Goal: Complete application form: Complete application form

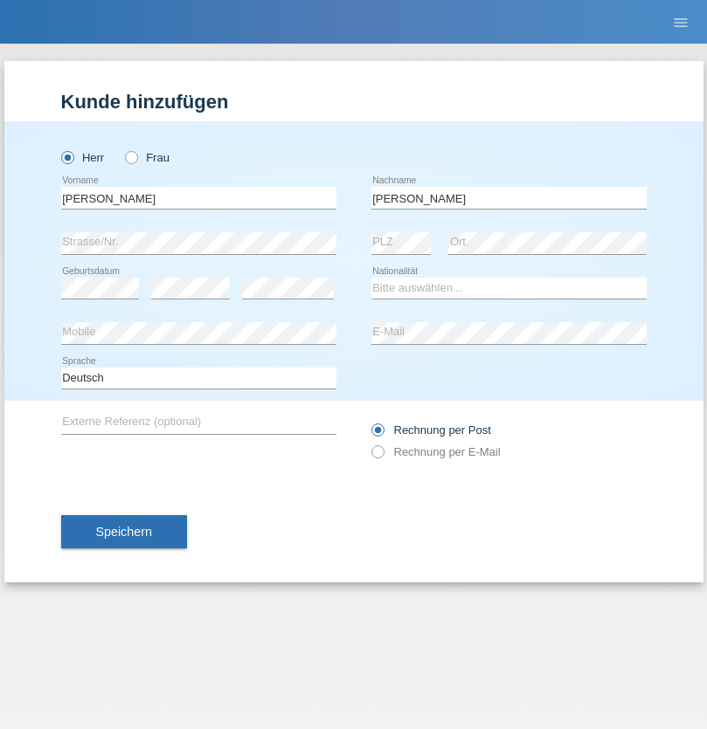
type input "[PERSON_NAME]"
select select "SY"
select select "C"
select select "21"
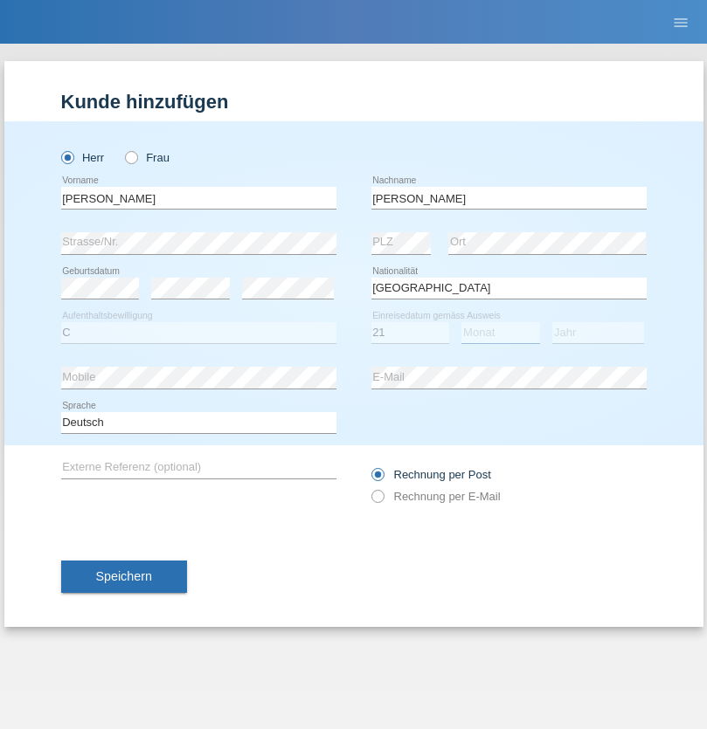
select select "12"
select select "2013"
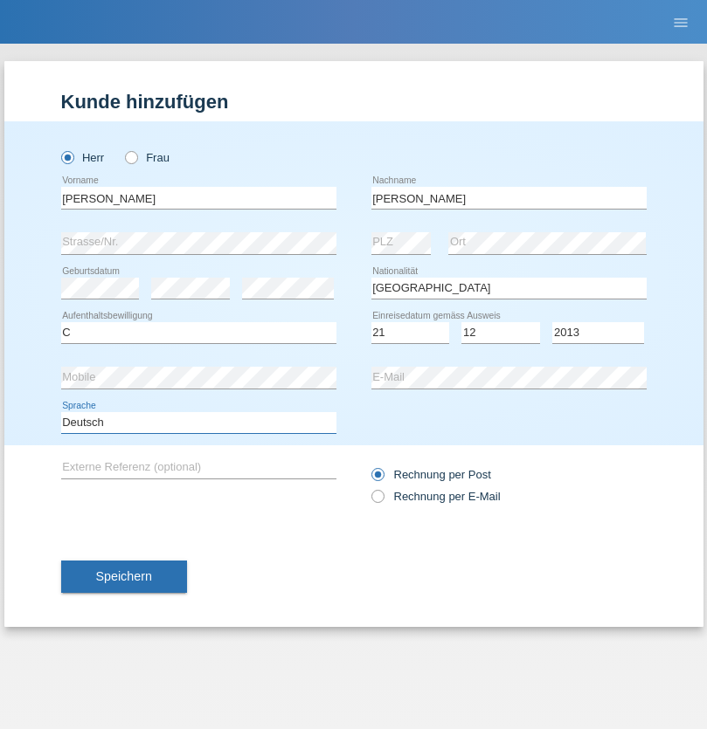
select select "en"
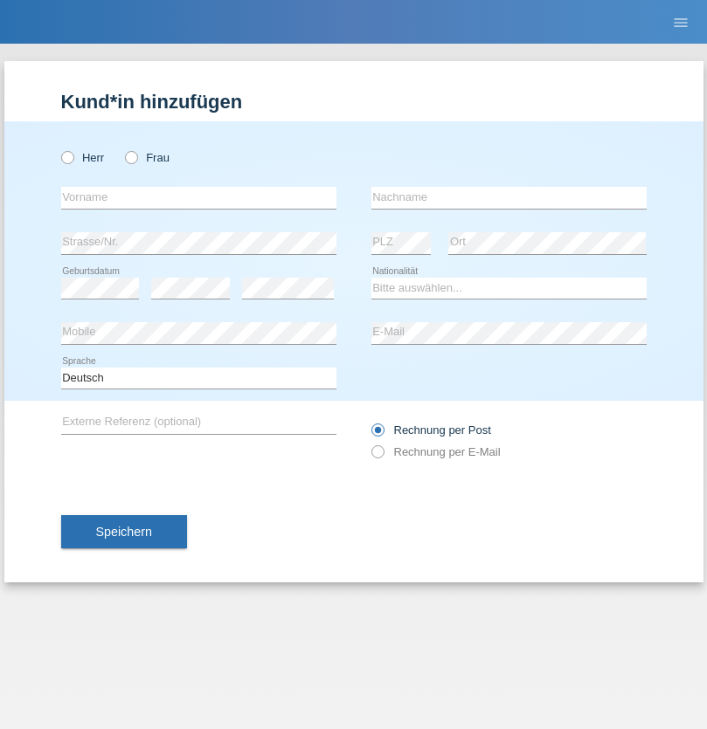
radio input "true"
click at [198, 197] on input "text" at bounding box center [198, 198] width 275 height 22
type input "David"
click at [508, 197] on input "text" at bounding box center [508, 198] width 275 height 22
type input "Senn"
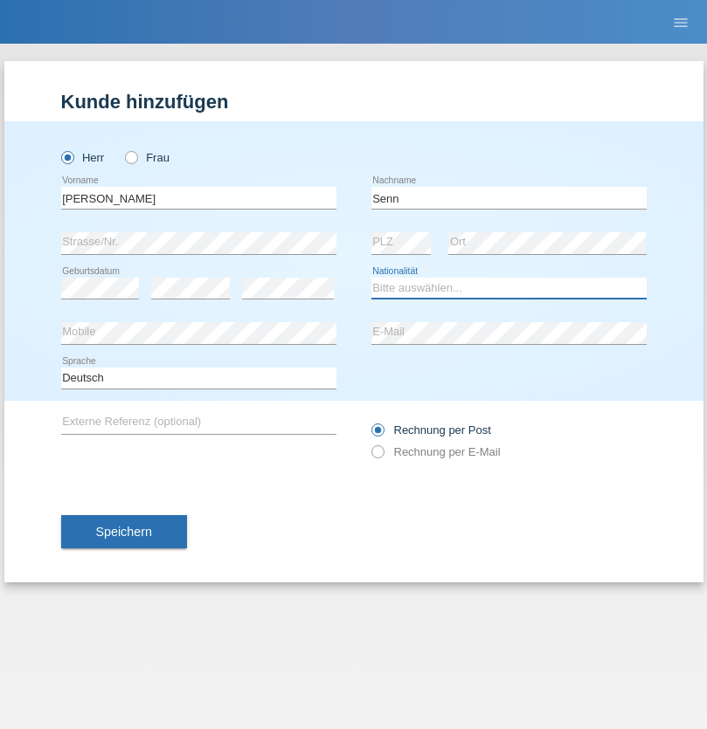
select select "CH"
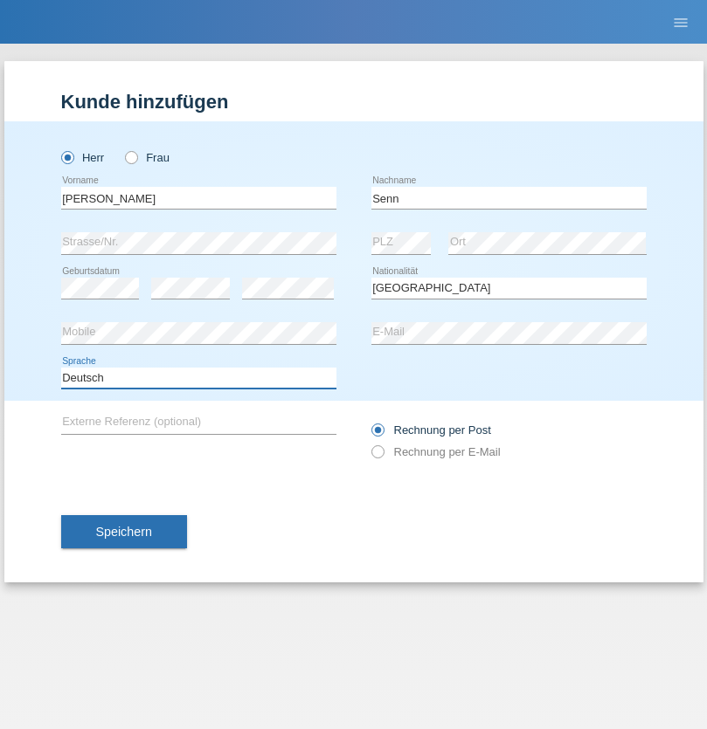
select select "en"
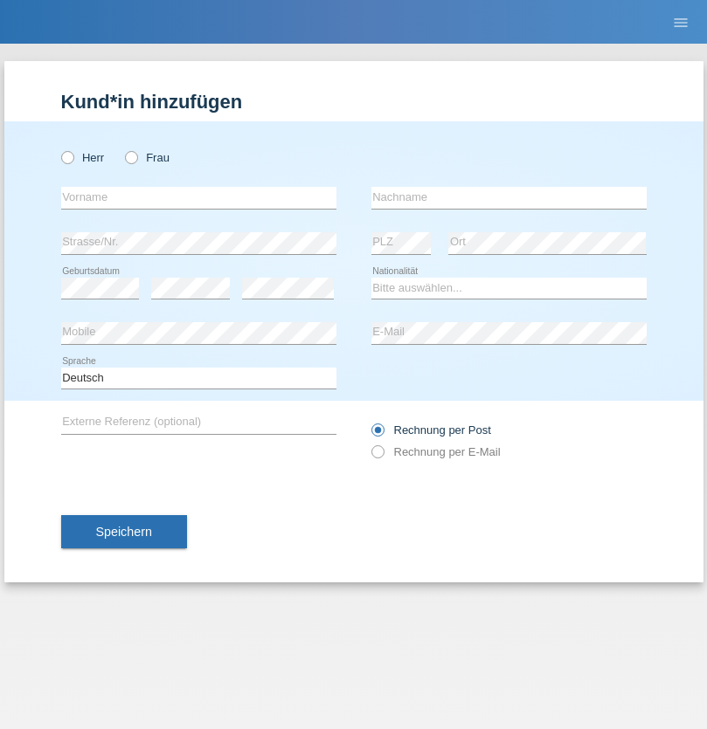
radio input "true"
click at [198, 197] on input "text" at bounding box center [198, 198] width 275 height 22
type input "Serdar"
click at [508, 197] on input "text" at bounding box center [508, 198] width 275 height 22
type input "Yildiz"
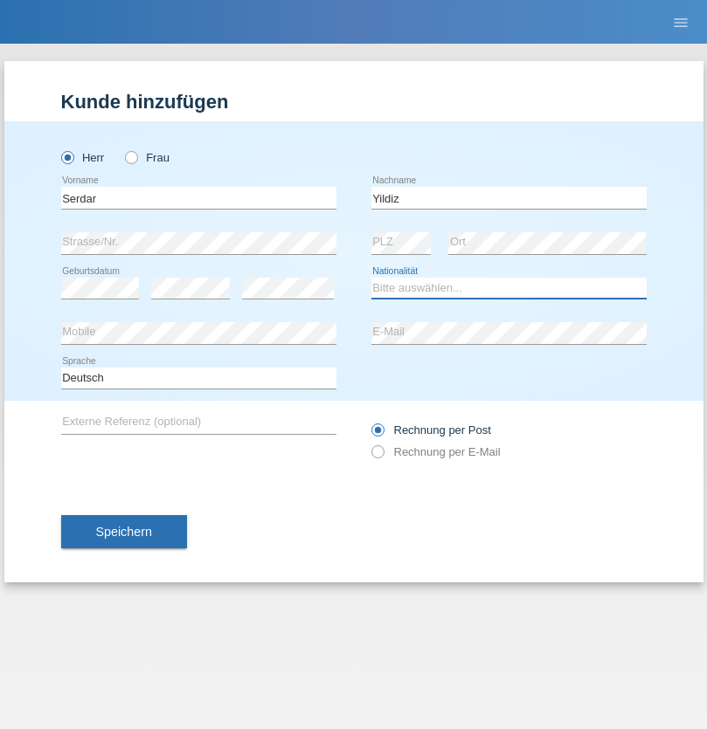
select select "CH"
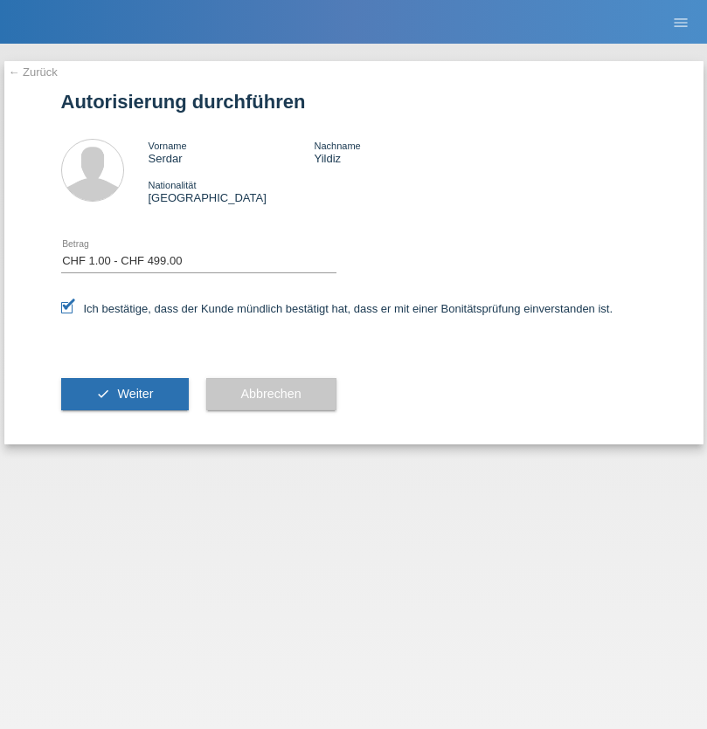
select select "1"
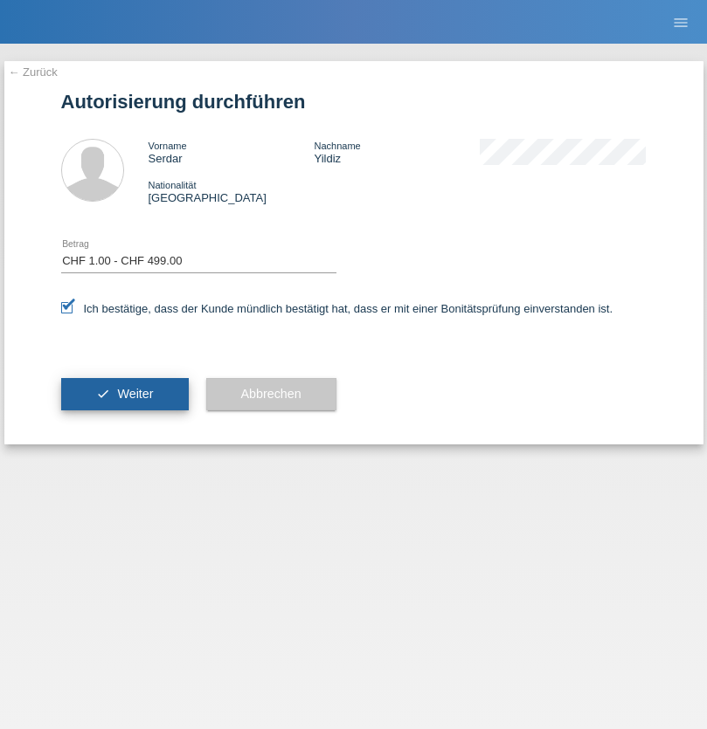
click at [124, 394] on span "Weiter" at bounding box center [135, 394] width 36 height 14
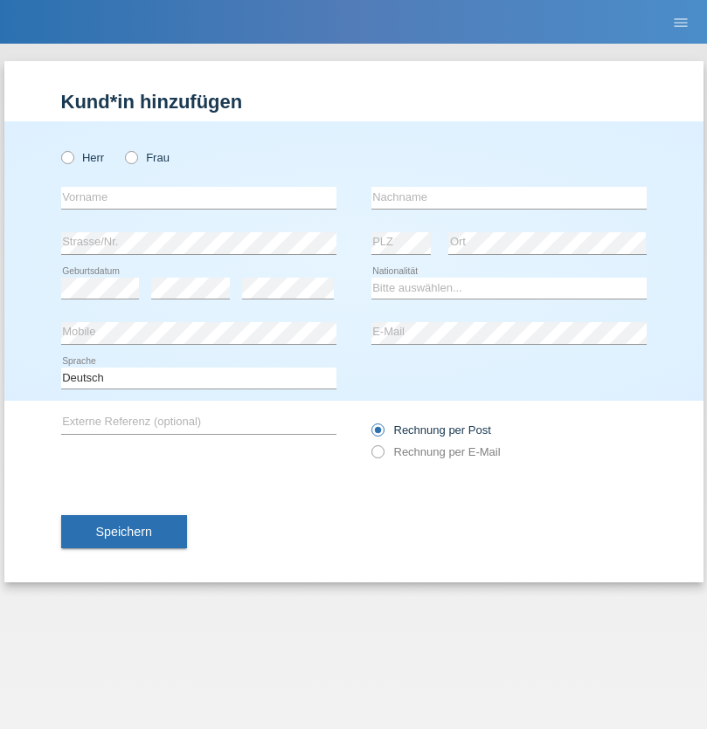
radio input "true"
click at [198, 197] on input "text" at bounding box center [198, 198] width 275 height 22
type input "firat"
click at [508, 197] on input "text" at bounding box center [508, 198] width 275 height 22
type input "kara"
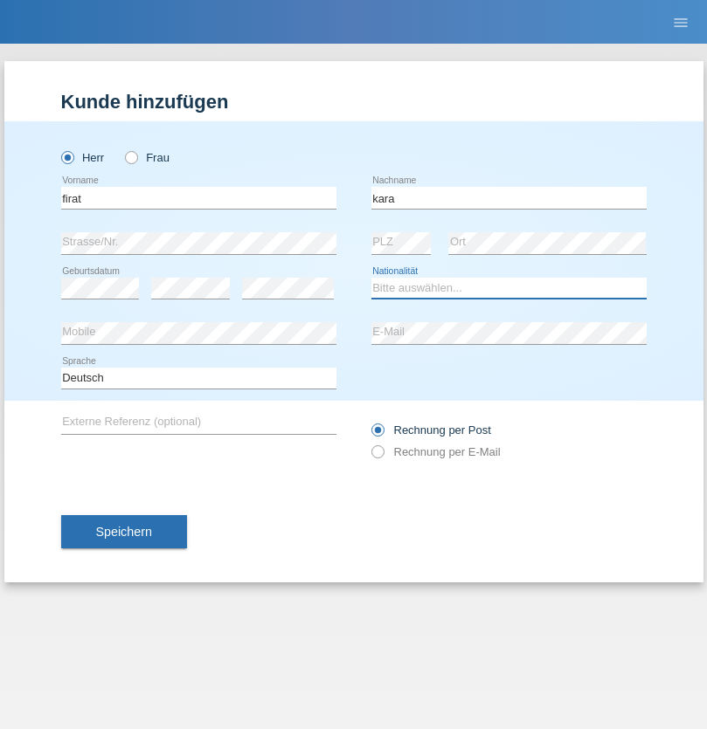
select select "CH"
radio input "true"
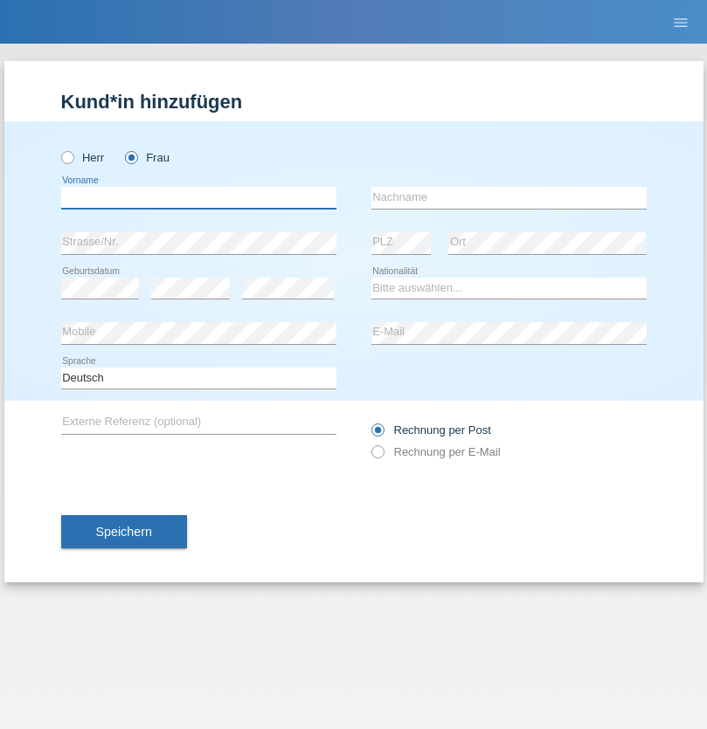
click at [198, 197] on input "text" at bounding box center [198, 198] width 275 height 22
type input "Rihanna"
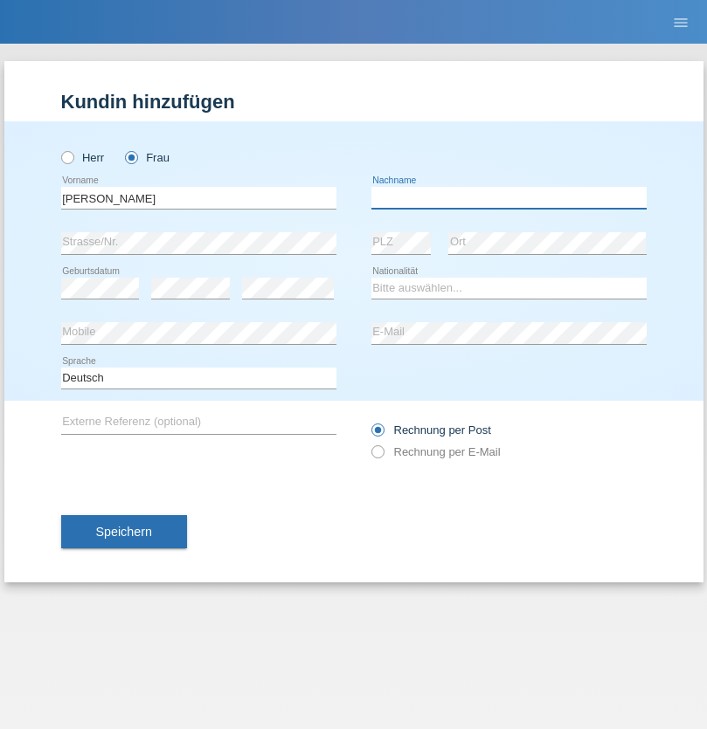
click at [508, 197] on input "text" at bounding box center [508, 198] width 275 height 22
type input "Dössegger"
select select "CH"
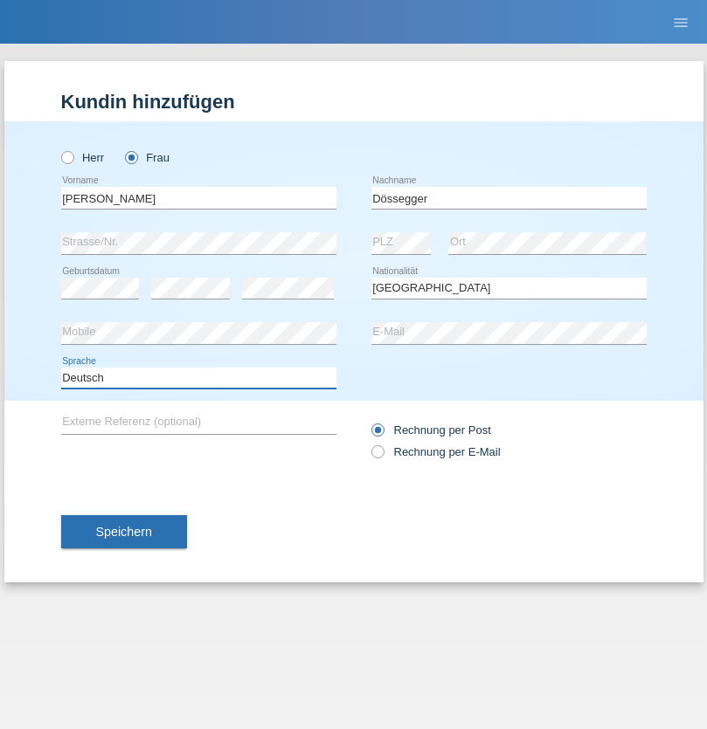
select select "en"
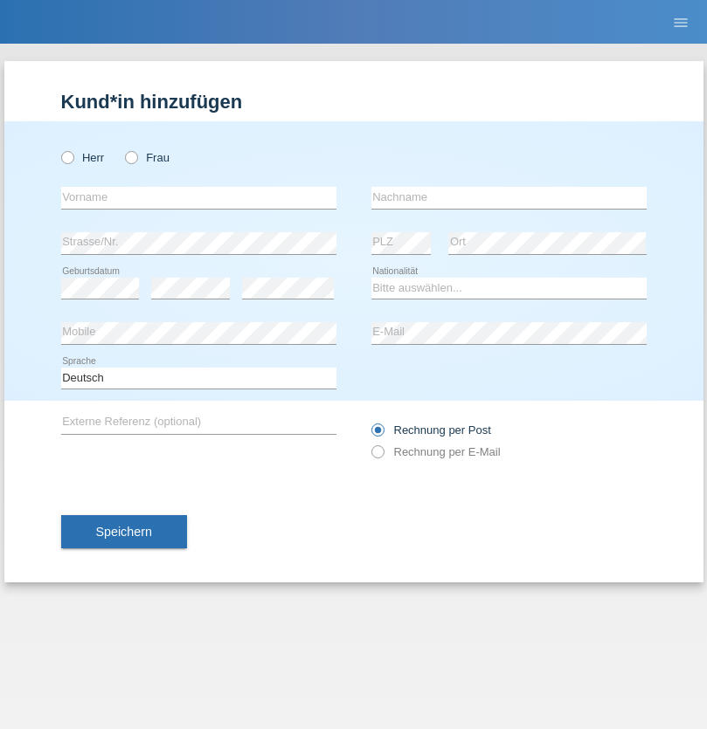
radio input "true"
click at [198, 197] on input "text" at bounding box center [198, 198] width 275 height 22
type input "Senije"
click at [508, 197] on input "text" at bounding box center [508, 198] width 275 height 22
type input "[DEMOGRAPHIC_DATA]"
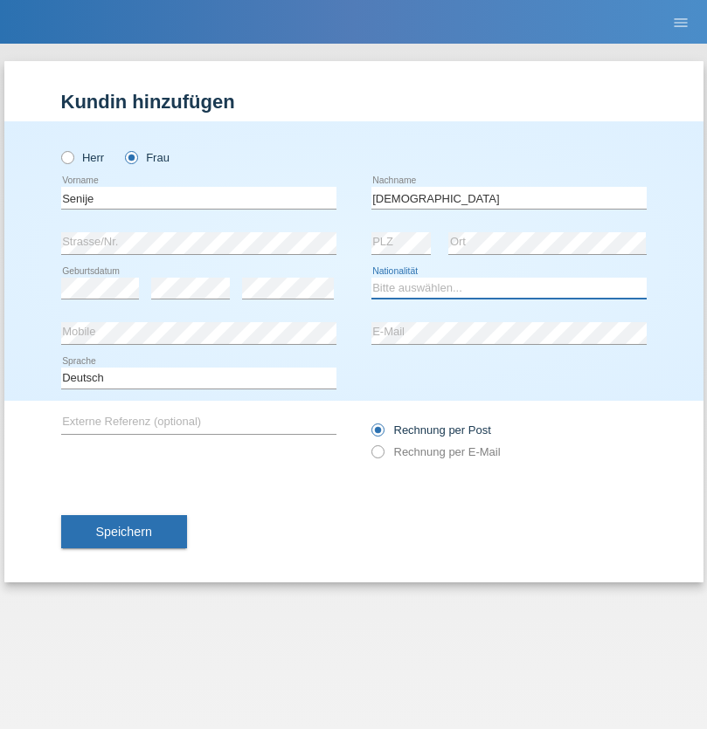
select select "CH"
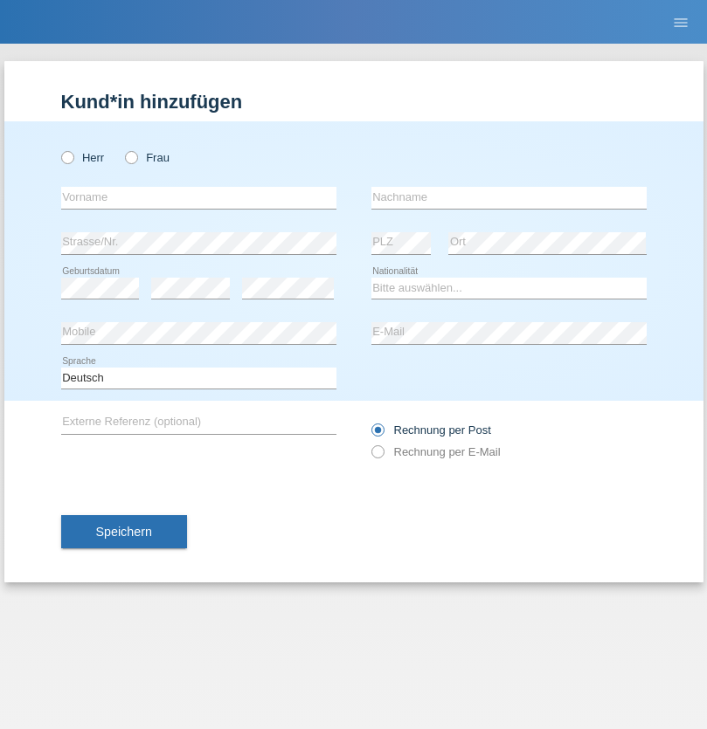
radio input "true"
click at [198, 197] on input "text" at bounding box center [198, 198] width 275 height 22
type input "[PERSON_NAME]"
click at [508, 197] on input "text" at bounding box center [508, 198] width 275 height 22
type input "Priestley"
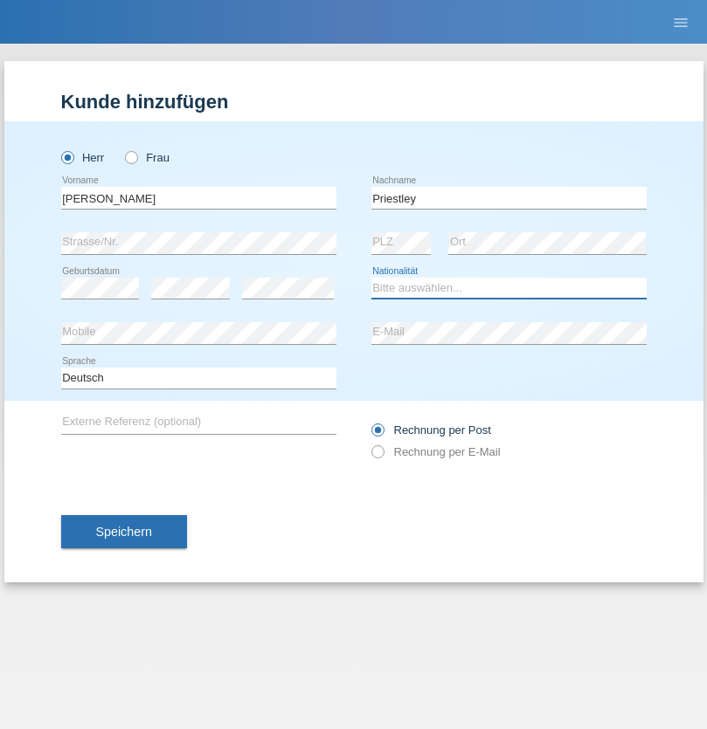
select select "CH"
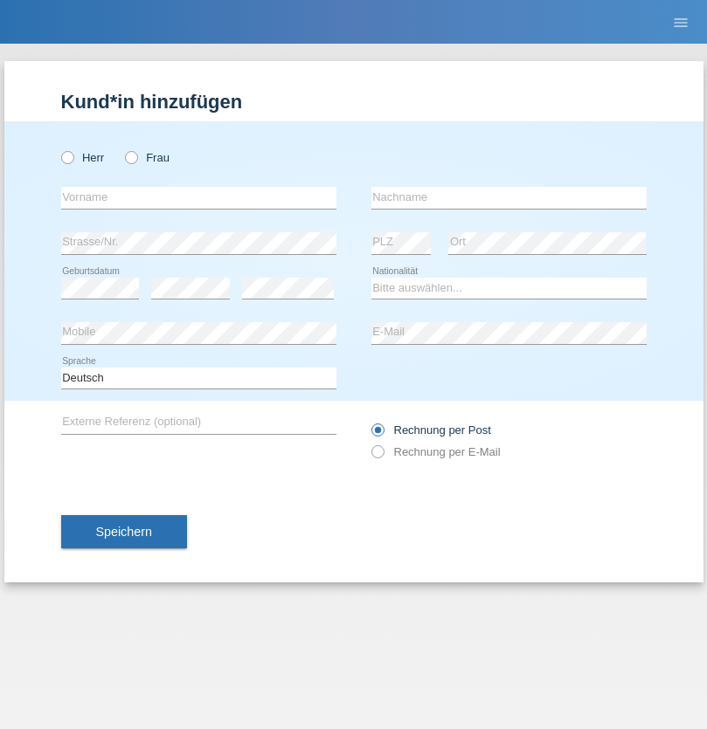
radio input "true"
click at [198, 197] on input "text" at bounding box center [198, 198] width 275 height 22
type input "Francesco"
click at [508, 197] on input "text" at bounding box center [508, 198] width 275 height 22
type input "Fortugno"
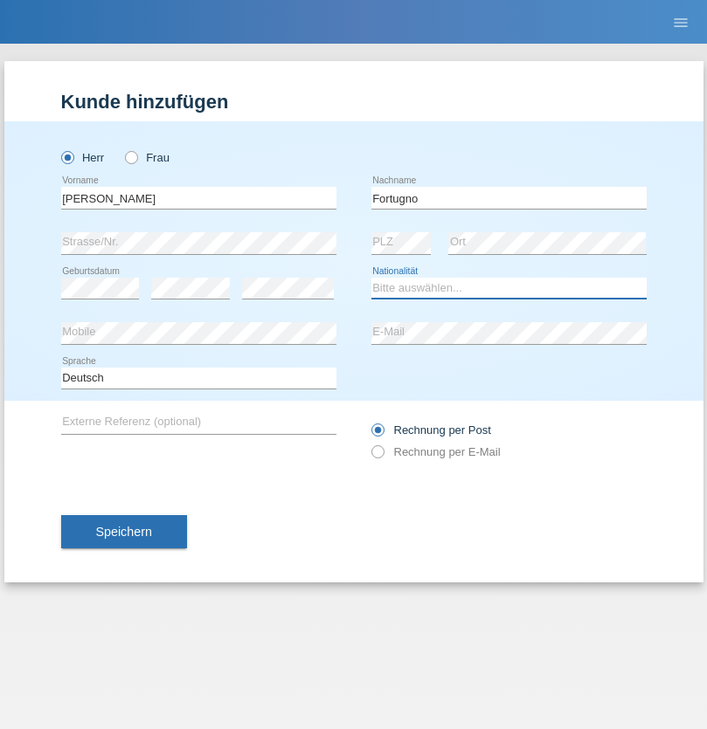
select select "IT"
select select "C"
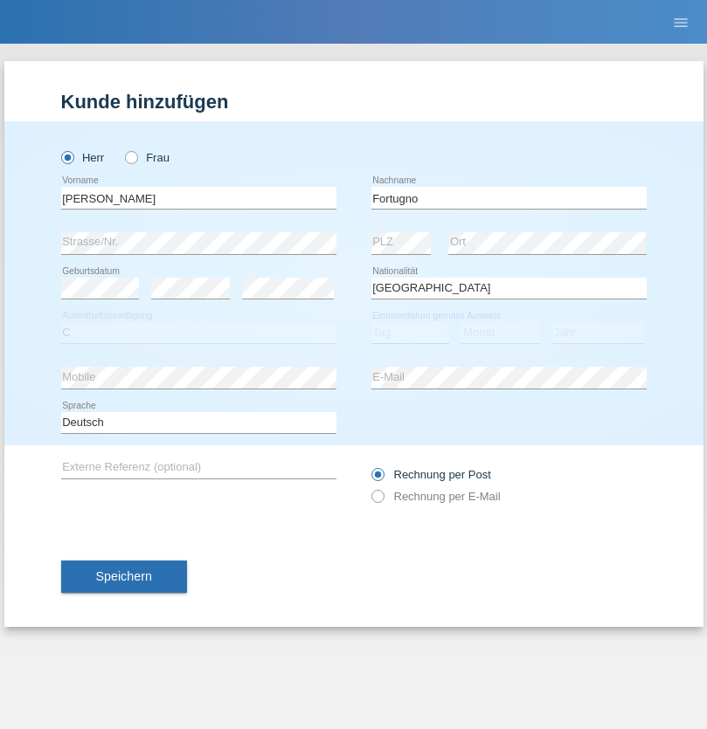
select select "09"
select select "08"
select select "2006"
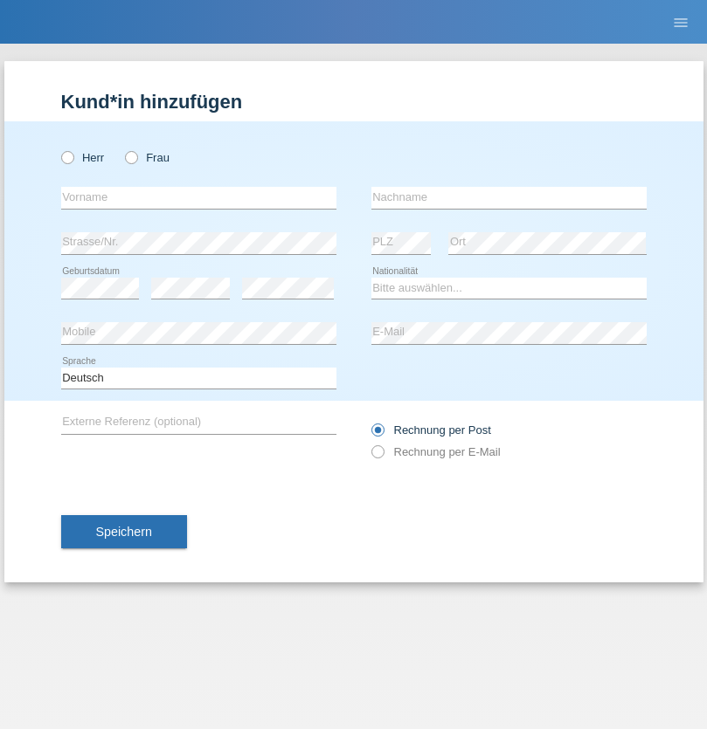
radio input "true"
click at [198, 197] on input "text" at bounding box center [198, 198] width 275 height 22
type input "Farkash"
click at [508, 197] on input "text" at bounding box center [508, 198] width 275 height 22
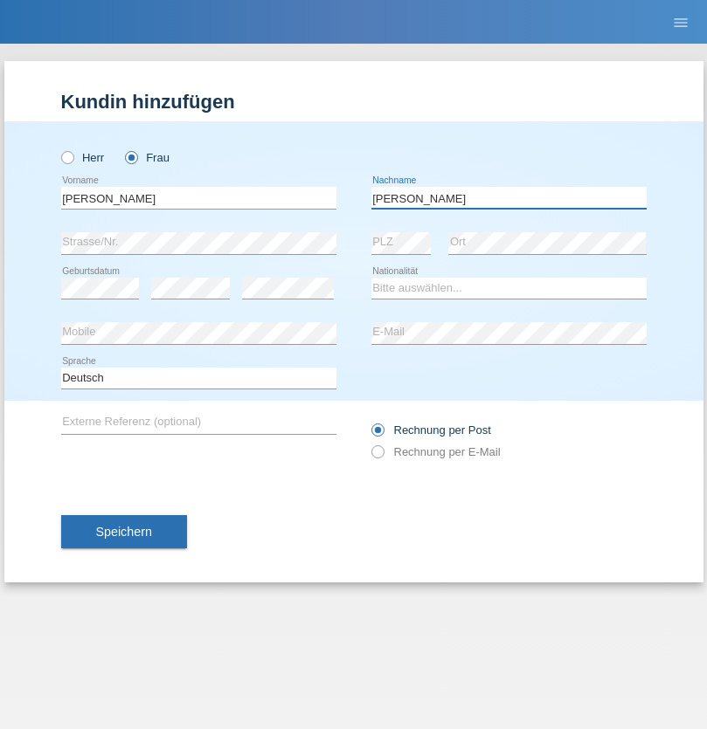
type input "Yolana"
select select "UA"
select select "C"
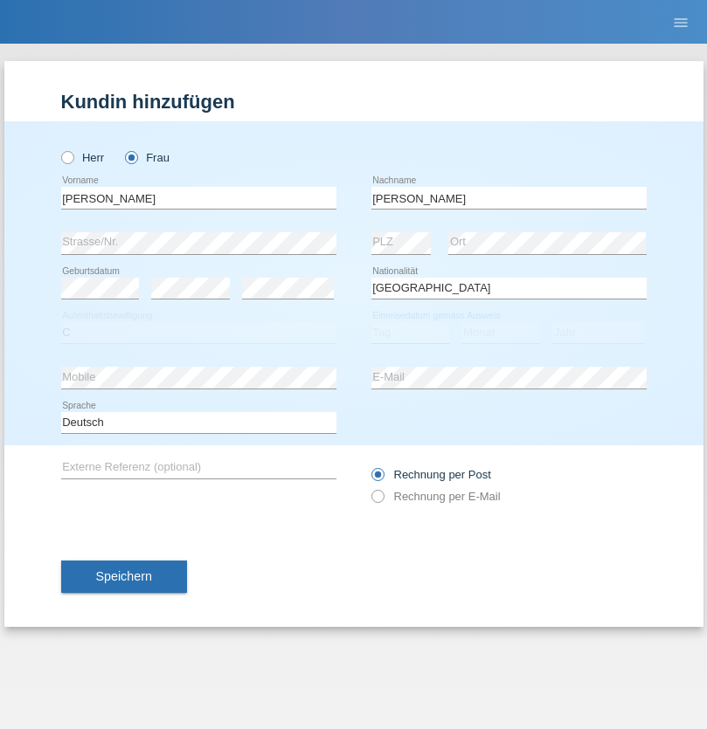
select select "23"
select select "10"
select select "2021"
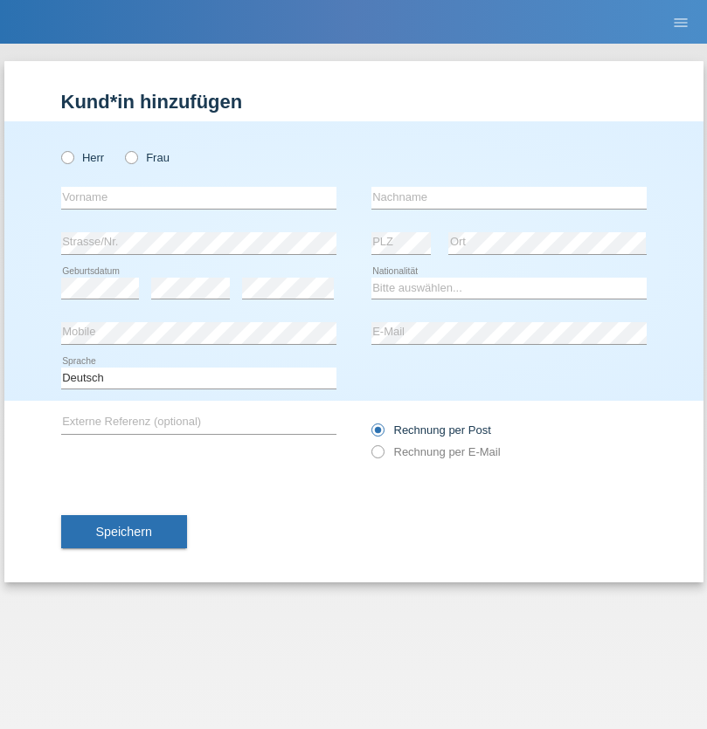
radio input "true"
click at [198, 197] on input "text" at bounding box center [198, 198] width 275 height 22
type input "Nuria"
click at [508, 197] on input "text" at bounding box center [508, 198] width 275 height 22
type input "D'Antino"
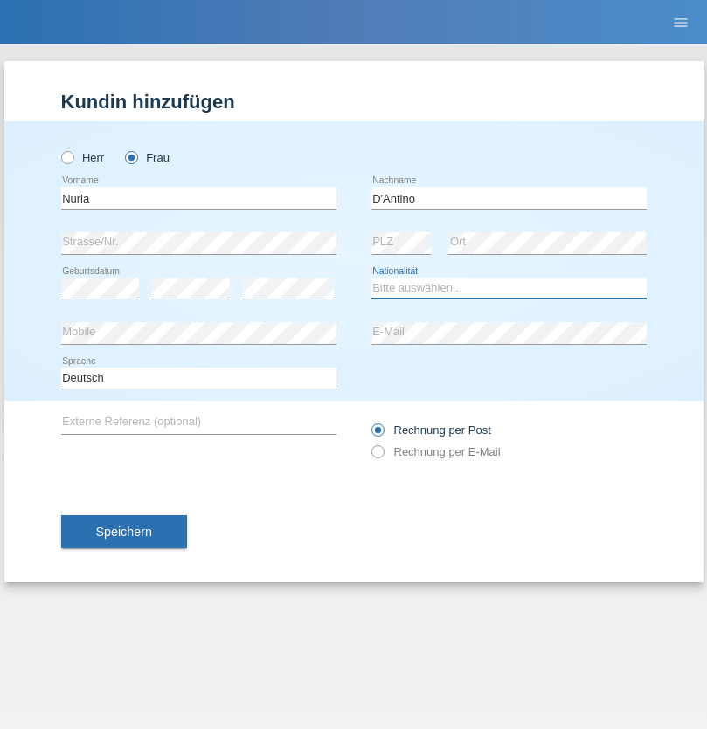
select select "CH"
